Goal: Task Accomplishment & Management: Use online tool/utility

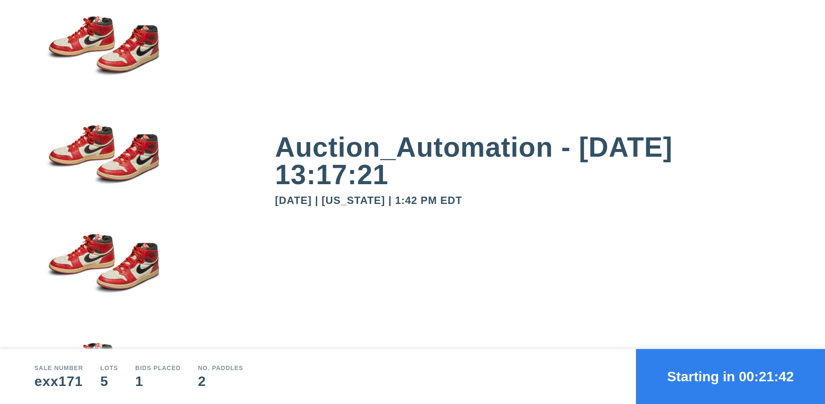
click at [731, 377] on button "Starting in 00:21:42" at bounding box center [730, 376] width 189 height 55
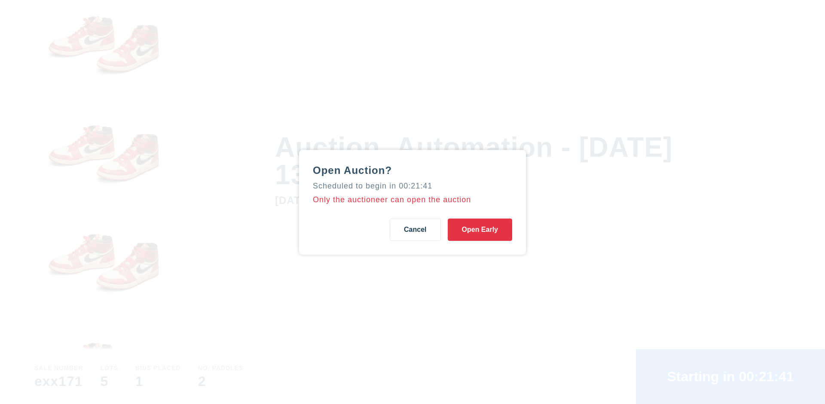
click at [480, 230] on button "Open Early" at bounding box center [480, 230] width 64 height 22
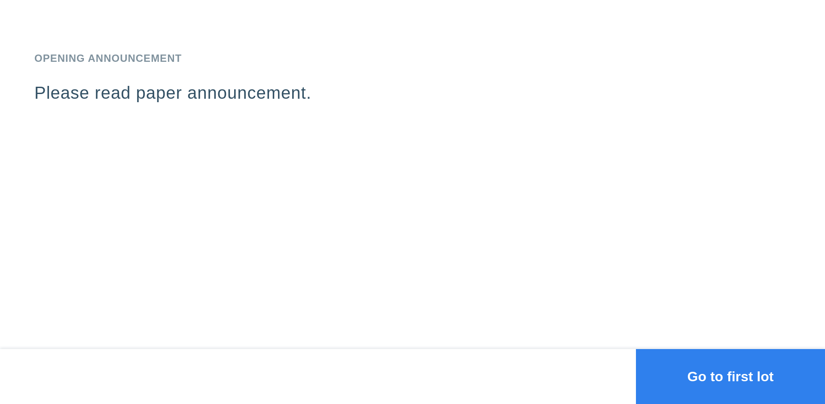
click at [731, 377] on button "Go to first lot" at bounding box center [730, 376] width 189 height 55
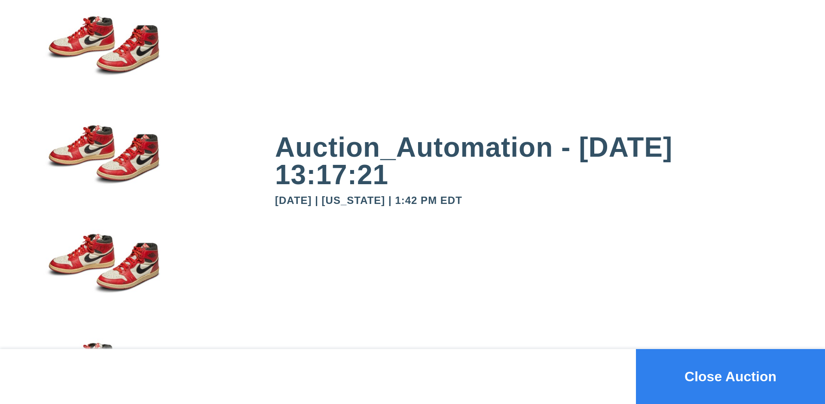
click at [731, 377] on button "Close Auction" at bounding box center [730, 376] width 189 height 55
